Goal: Task Accomplishment & Management: Manage account settings

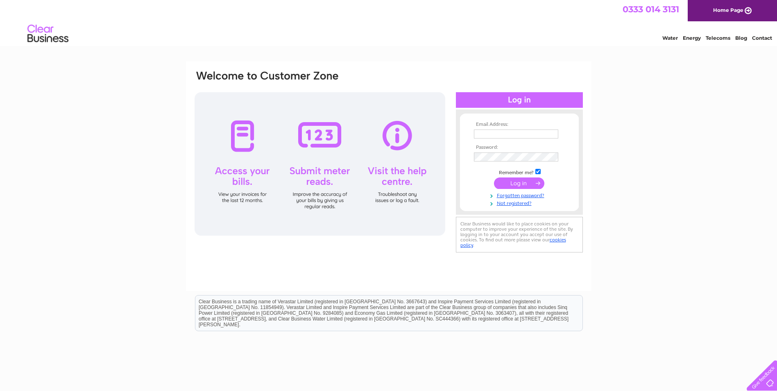
type input "accounts@ses-esg.com"
click at [520, 185] on input "submit" at bounding box center [519, 182] width 50 height 11
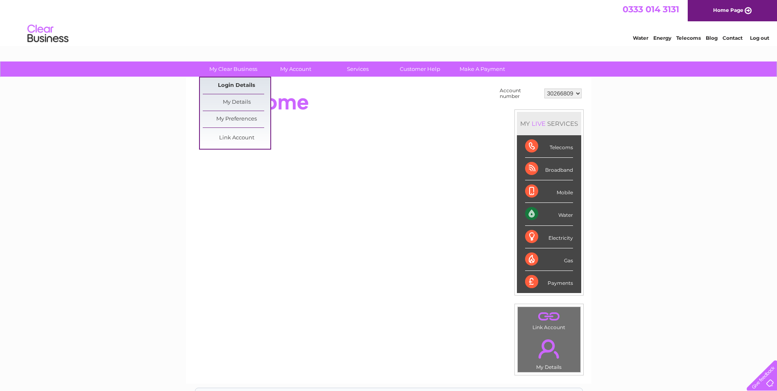
click at [249, 82] on link "Login Details" at bounding box center [237, 85] width 68 height 16
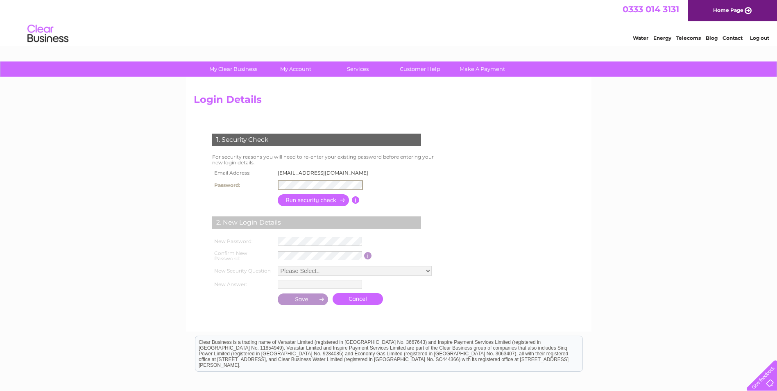
click at [264, 199] on th at bounding box center [243, 200] width 66 height 16
click at [292, 200] on input "button" at bounding box center [314, 199] width 72 height 12
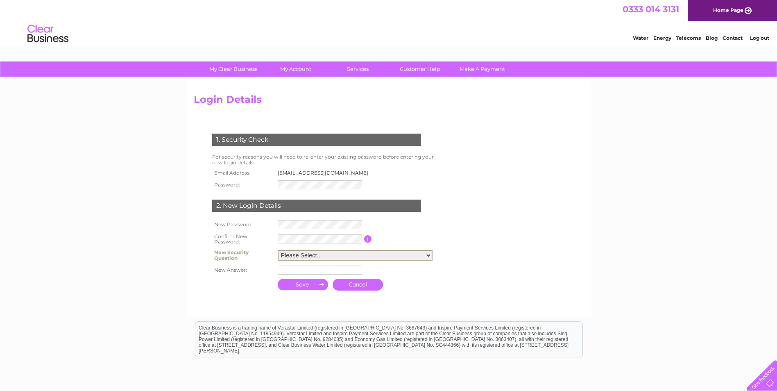
click at [351, 252] on select "Please Select.. In what town or city was your first job? In what town or city d…" at bounding box center [355, 255] width 155 height 11
click at [487, 243] on form "1. Security Check For security reasons you will need to re-enter your existing …" at bounding box center [389, 212] width 390 height 191
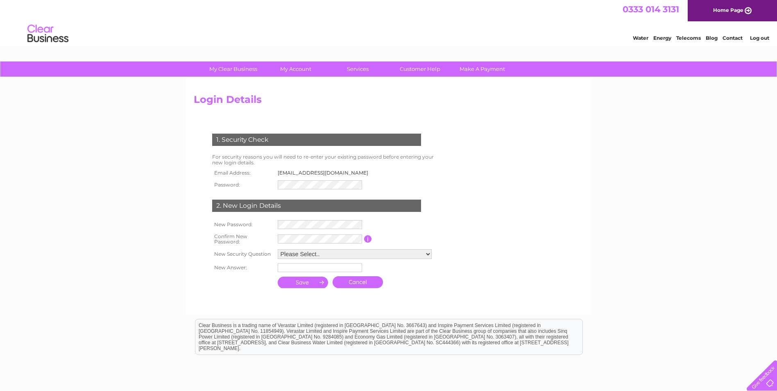
click at [762, 39] on link "Log out" at bounding box center [759, 38] width 19 height 6
